Goal: Information Seeking & Learning: Learn about a topic

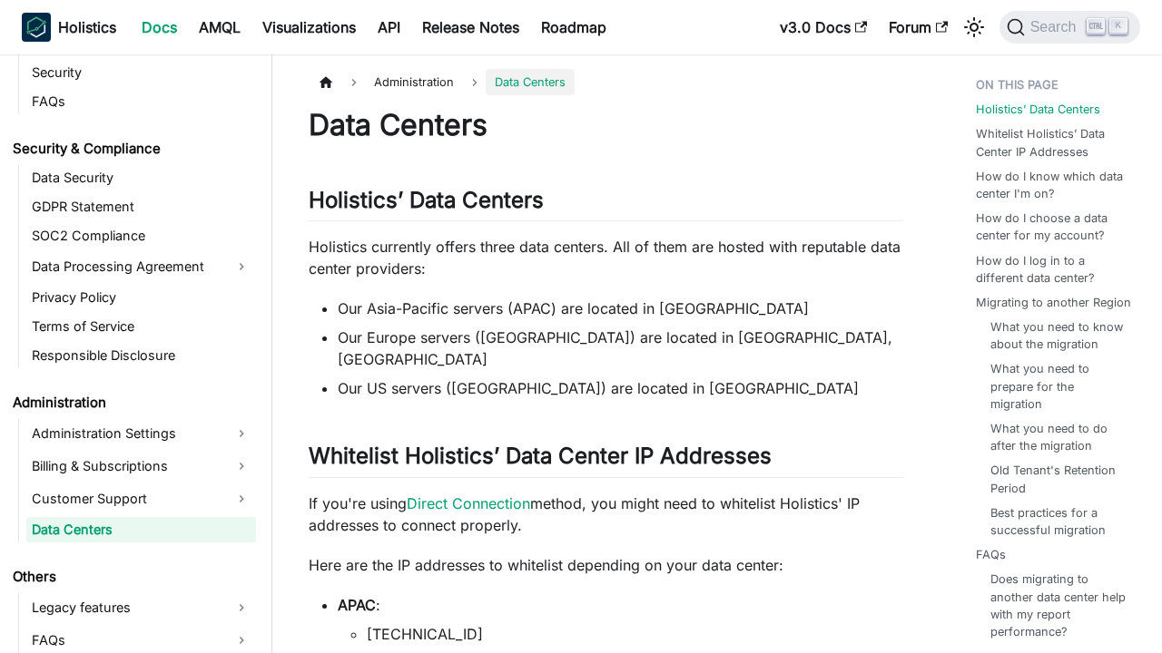
scroll to position [2109, 0]
